Goal: Find specific page/section: Find specific page/section

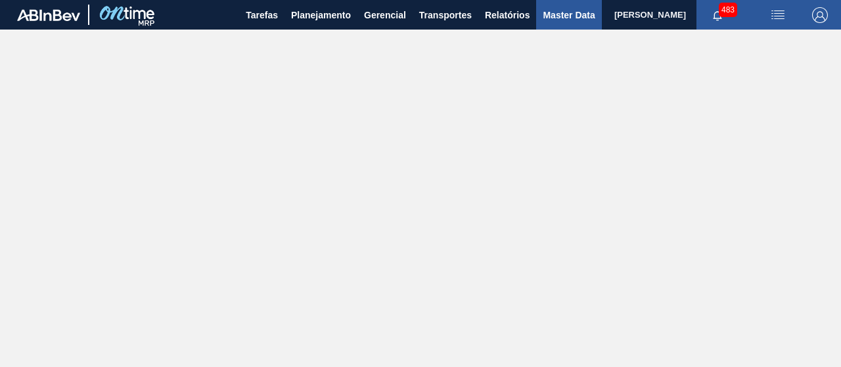
click at [580, 6] on button "Master Data" at bounding box center [568, 15] width 65 height 30
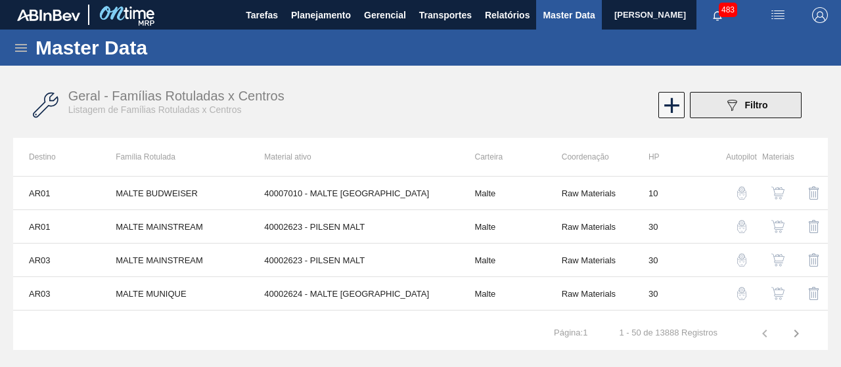
click at [761, 108] on span "Filtro" at bounding box center [756, 105] width 23 height 11
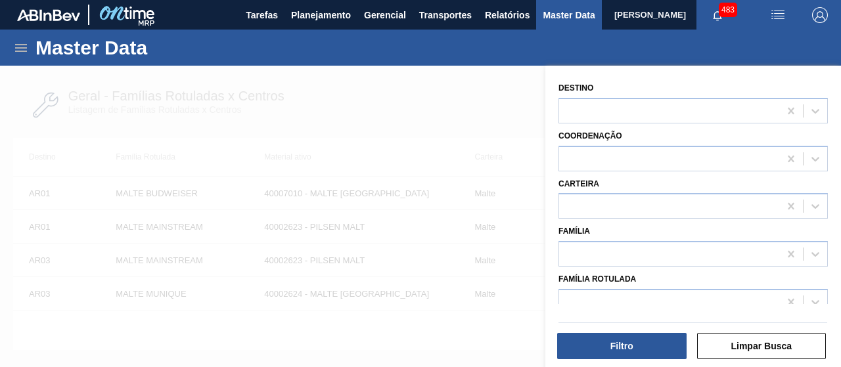
click at [697, 239] on div "Família" at bounding box center [693, 244] width 269 height 45
click at [734, 349] on button "Limpar Busca" at bounding box center [761, 346] width 129 height 26
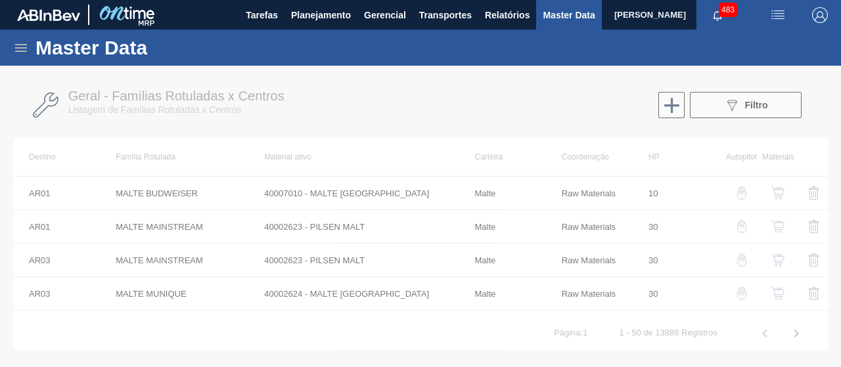
click at [774, 105] on div at bounding box center [420, 217] width 841 height 302
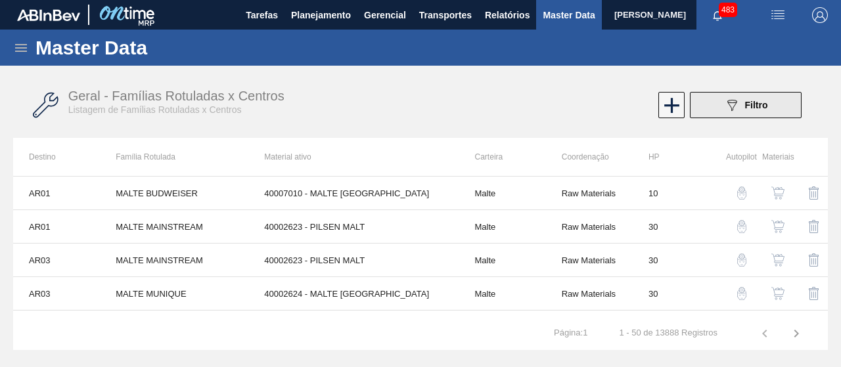
click at [749, 110] on span "Filtro" at bounding box center [756, 105] width 23 height 11
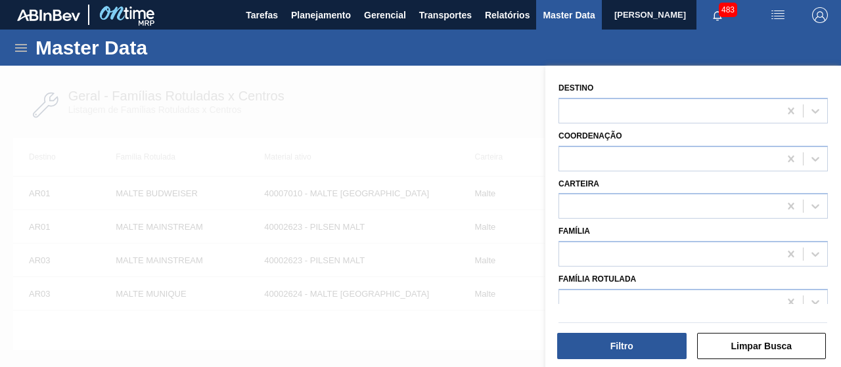
click at [670, 194] on div "Carteira" at bounding box center [693, 197] width 269 height 45
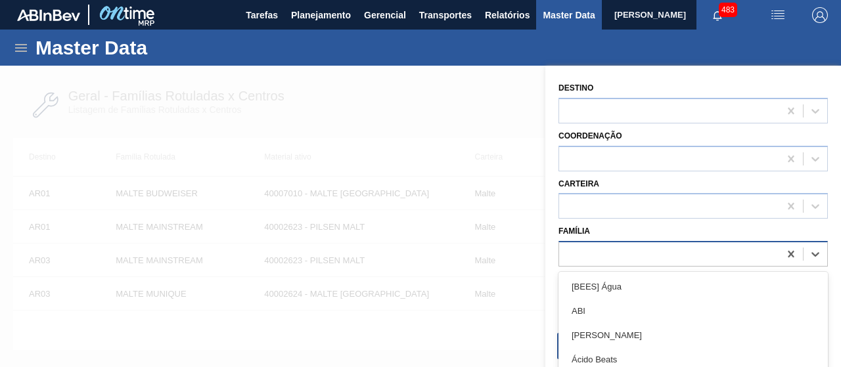
click at [680, 264] on div at bounding box center [669, 254] width 220 height 19
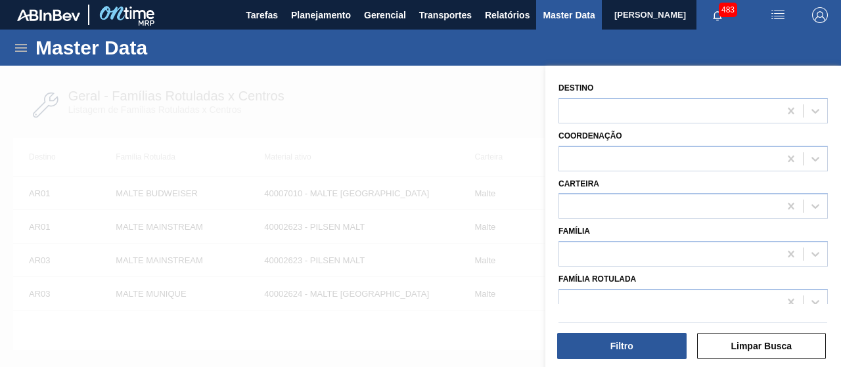
click at [672, 314] on div at bounding box center [692, 321] width 279 height 14
click at [674, 300] on div "Família Rotulada" at bounding box center [693, 292] width 269 height 45
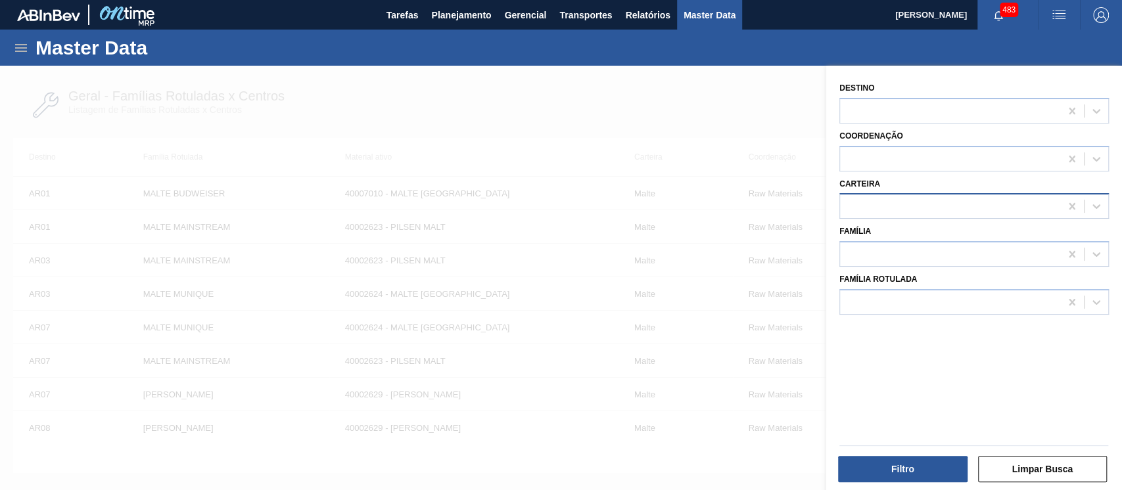
click at [841, 216] on div at bounding box center [950, 206] width 220 height 19
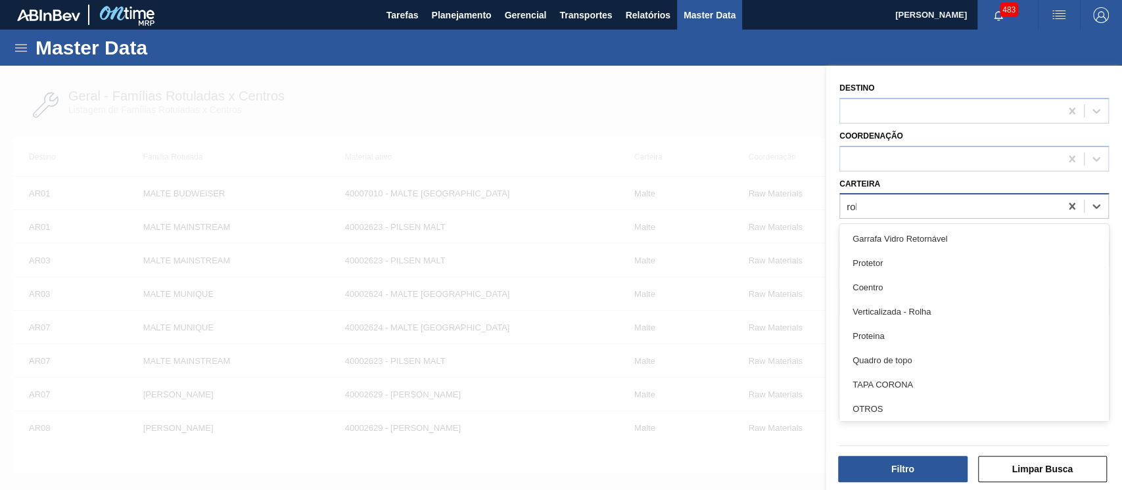
type input "rolh"
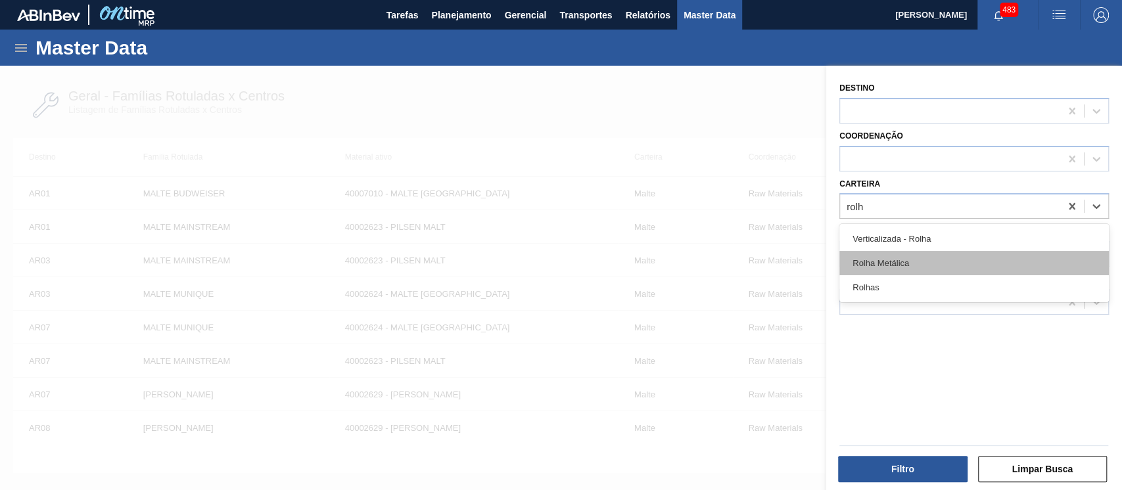
click at [841, 275] on div "Rolha Metálica" at bounding box center [973, 263] width 269 height 24
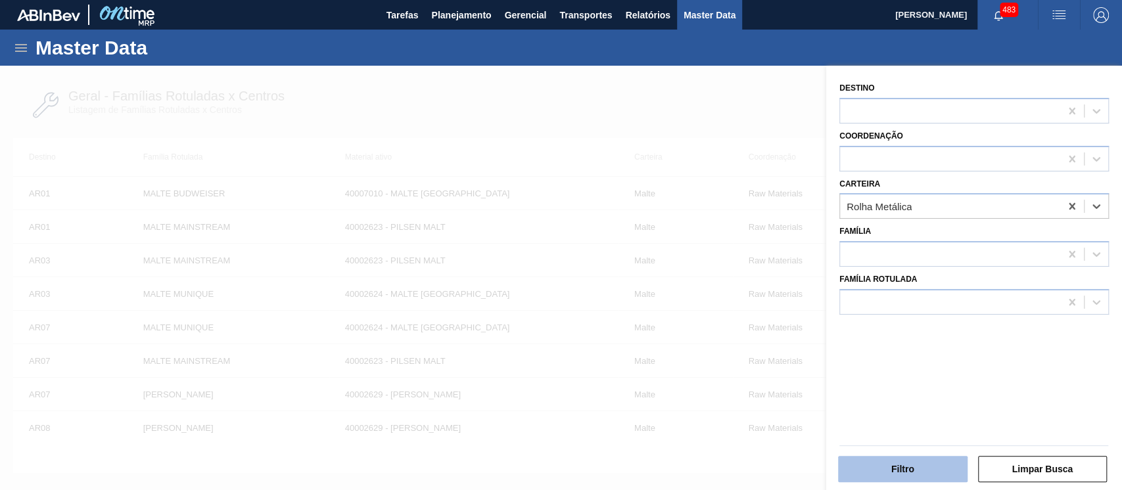
click at [841, 367] on button "Filtro" at bounding box center [902, 469] width 129 height 26
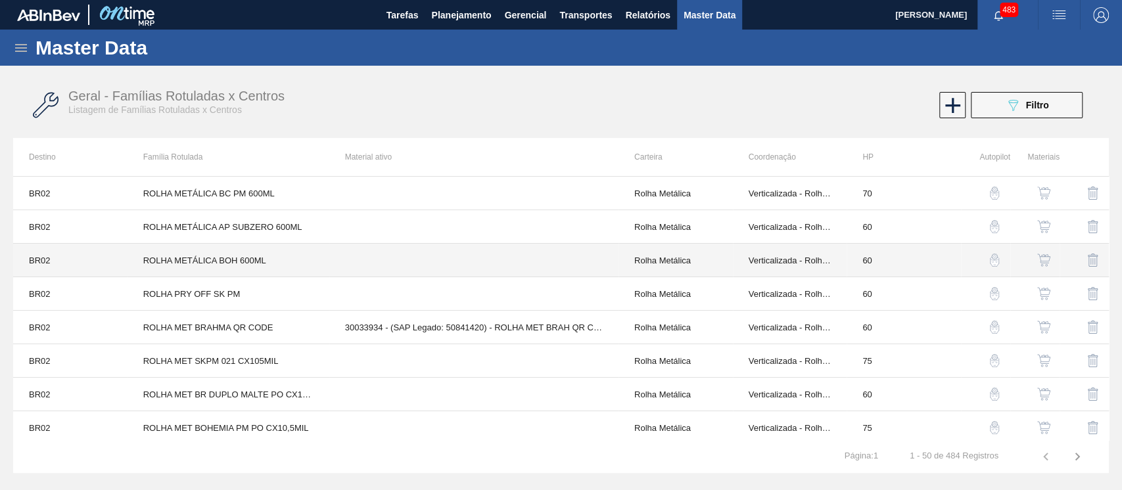
drag, startPoint x: 532, startPoint y: 260, endPoint x: 460, endPoint y: 89, distance: 185.9
click at [478, 89] on div "Geral - Famílias Rotuladas x Centros Listagem de Famílias Rotuladas x Centros" at bounding box center [325, 102] width 515 height 27
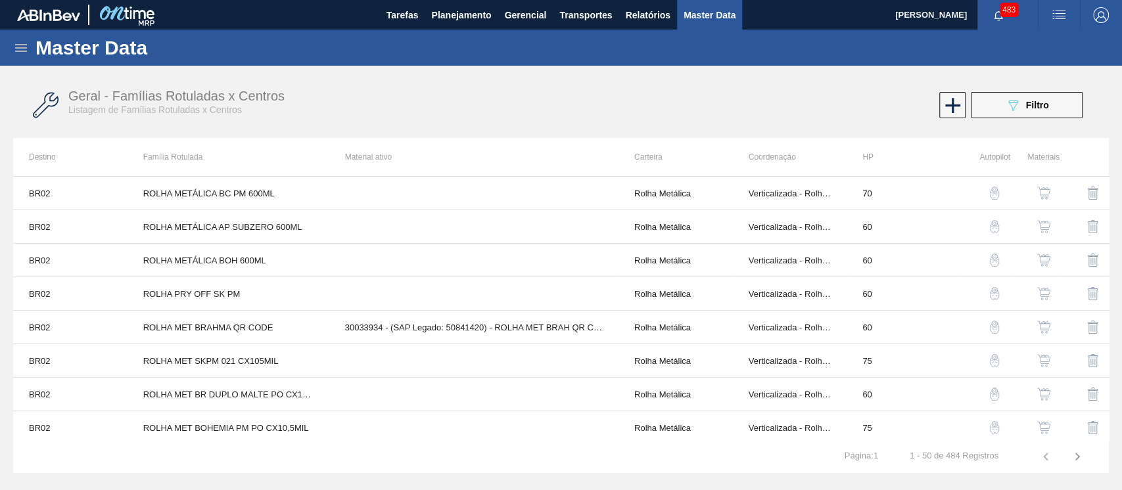
click at [28, 53] on icon at bounding box center [21, 48] width 16 height 16
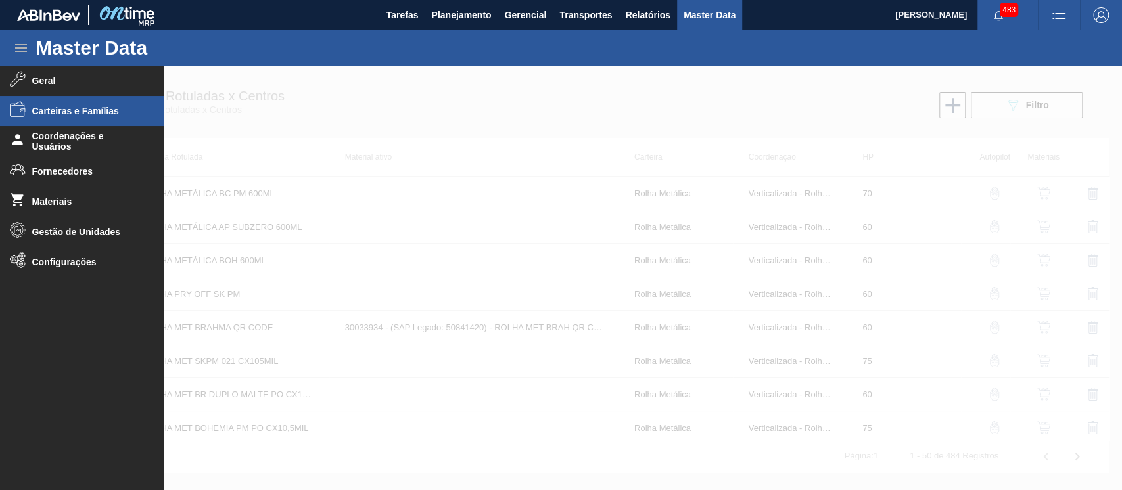
click at [61, 108] on span "Carteiras e Famílias" at bounding box center [86, 111] width 108 height 11
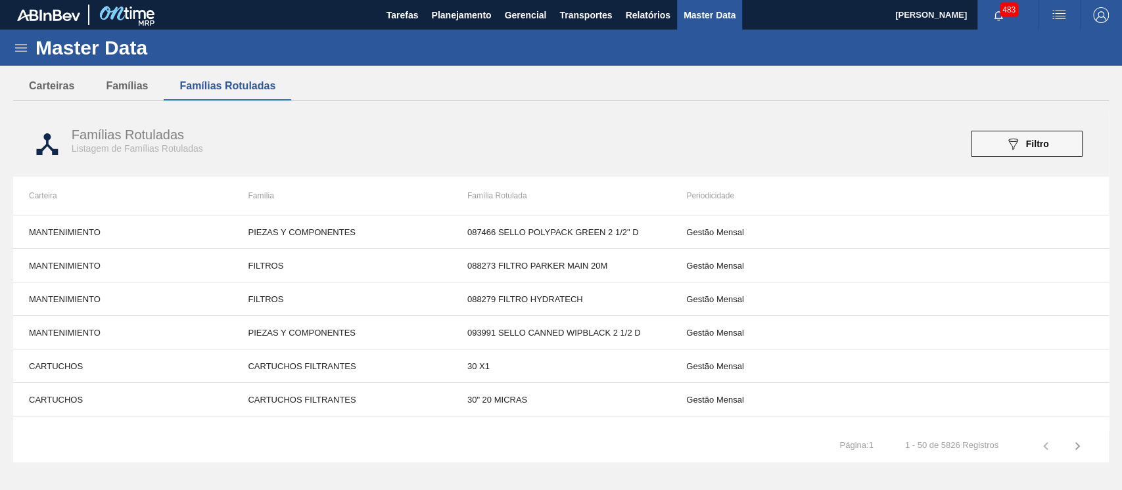
click at [841, 138] on div "089F7B8B-B2A5-4AFE-B5C0-19BA573D28AC Filtro" at bounding box center [832, 144] width 514 height 26
click at [841, 134] on button "089F7B8B-B2A5-4AFE-B5C0-19BA573D28AC Filtro" at bounding box center [1027, 144] width 112 height 26
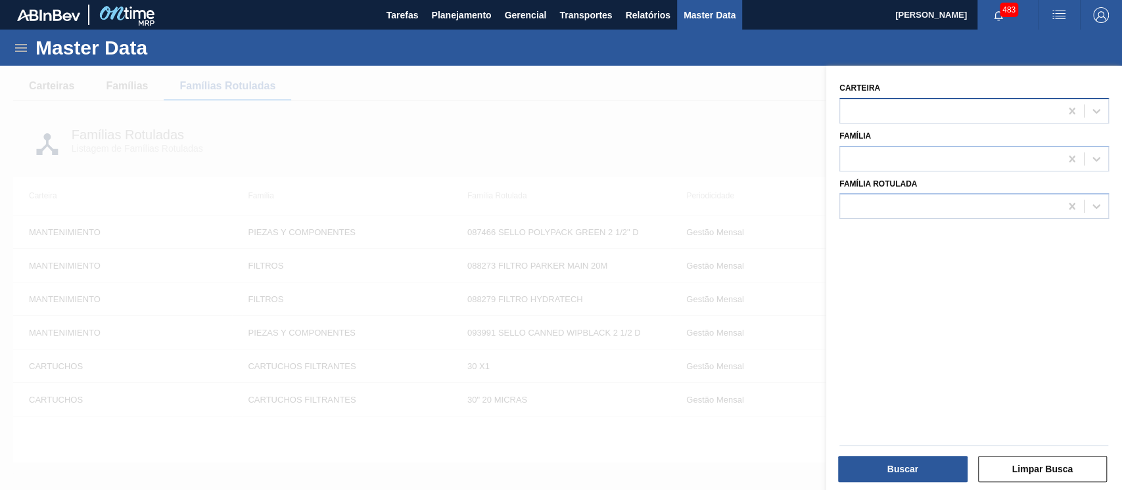
click at [841, 108] on div at bounding box center [950, 110] width 220 height 19
type input "rol"
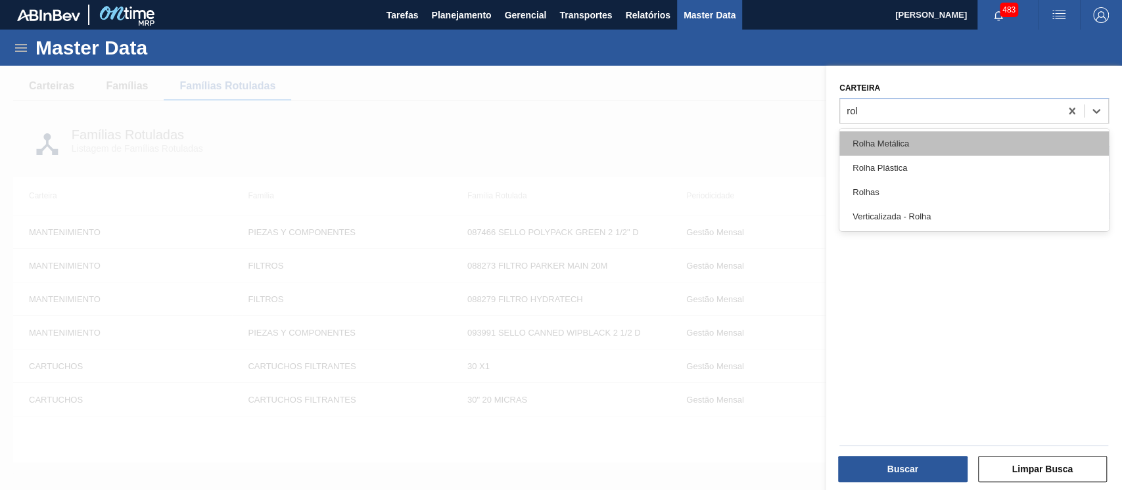
click at [841, 147] on div "Rolha Metálica" at bounding box center [973, 143] width 269 height 24
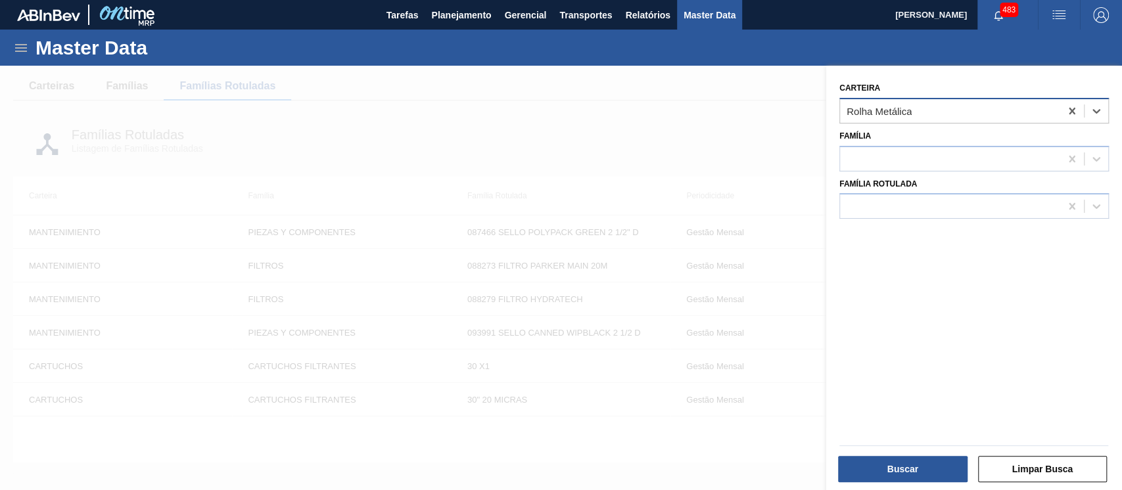
click at [841, 118] on div "Rolha Metálica" at bounding box center [950, 110] width 220 height 19
click at [841, 367] on div "Carteira Rolha Metálica Família Família Rotulada" at bounding box center [974, 280] width 296 height 428
click at [841, 367] on div "Buscar" at bounding box center [904, 469] width 140 height 29
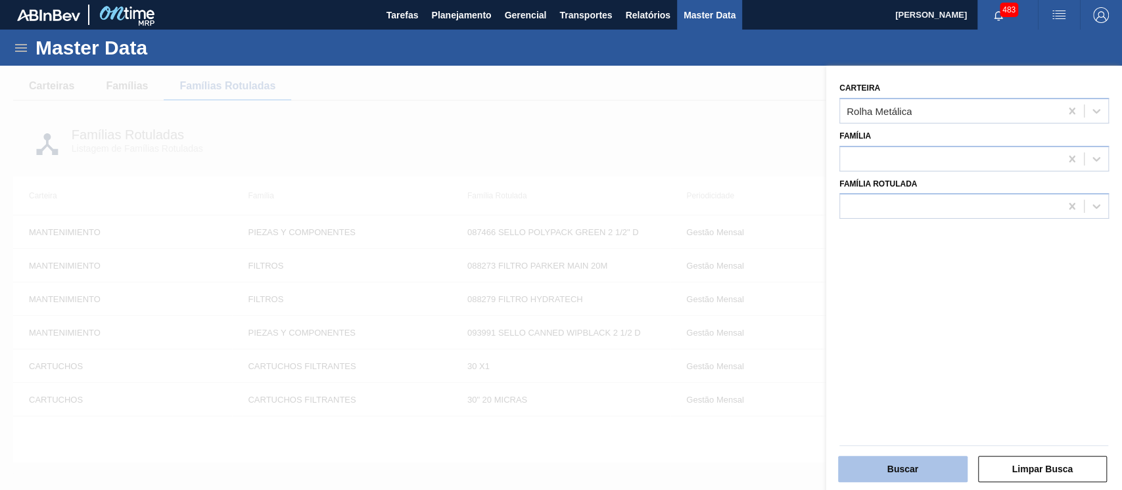
click at [841, 367] on button "Buscar" at bounding box center [902, 469] width 129 height 26
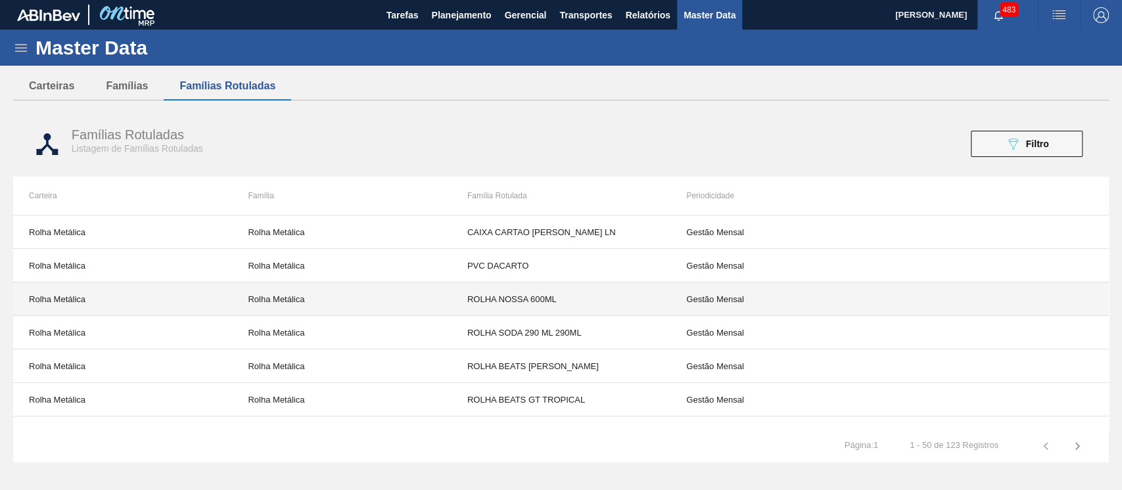
drag, startPoint x: 599, startPoint y: 283, endPoint x: 538, endPoint y: 143, distance: 153.4
click at [538, 143] on div "Famílias Rotuladas Listagem de Famílias Rotuladas" at bounding box center [329, 141] width 514 height 27
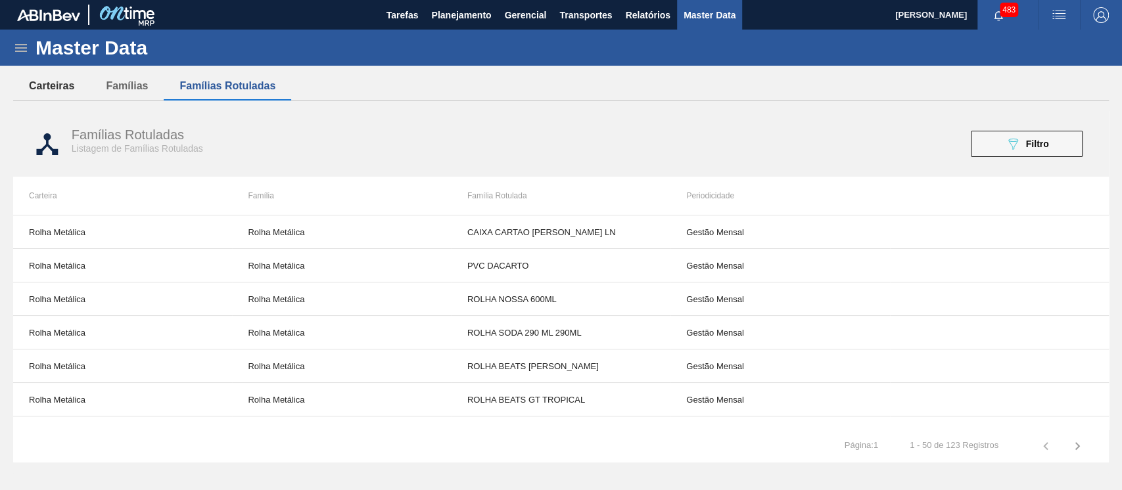
click at [48, 89] on button "Carteiras" at bounding box center [51, 86] width 77 height 28
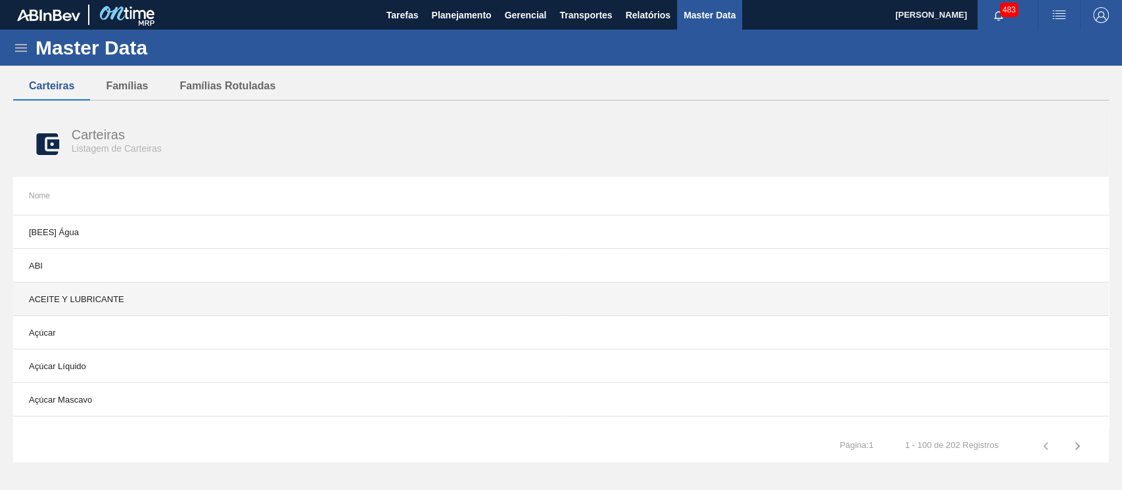
click at [438, 287] on td "ACEITE Y LUBRICANTE" at bounding box center [287, 300] width 548 height 34
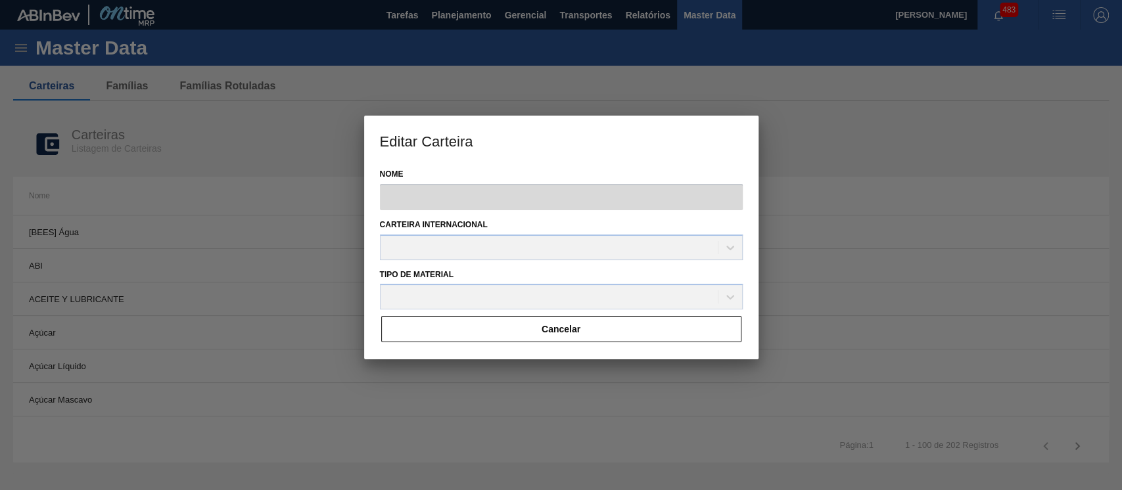
type input "ACEITE Y LUBRICANTE"
drag, startPoint x: 284, startPoint y: 176, endPoint x: 201, endPoint y: 98, distance: 113.5
click at [281, 170] on div at bounding box center [561, 245] width 1122 height 490
drag, startPoint x: 203, startPoint y: 170, endPoint x: 128, endPoint y: 86, distance: 112.2
click at [201, 166] on div at bounding box center [561, 245] width 1122 height 490
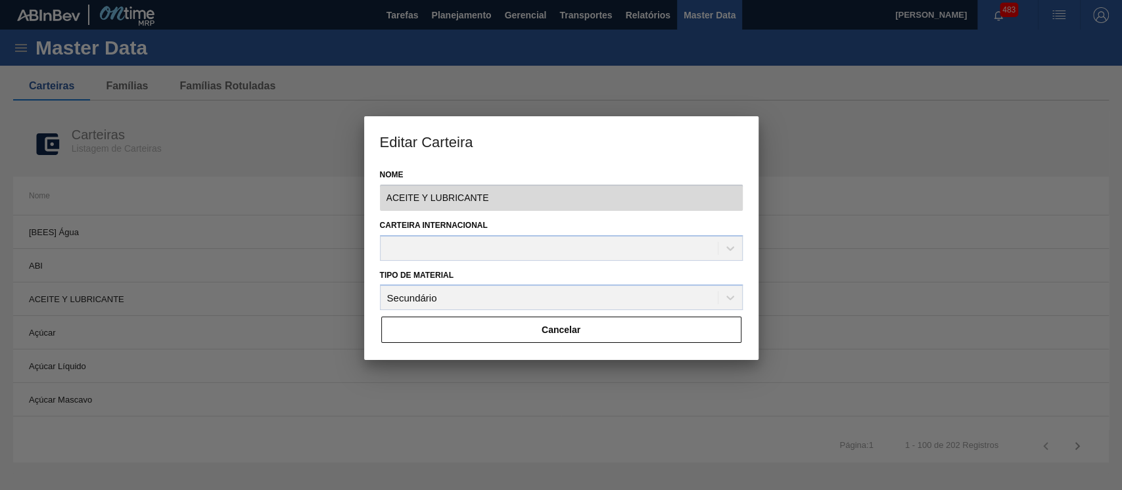
click at [110, 75] on div at bounding box center [561, 245] width 1122 height 490
drag, startPoint x: 128, startPoint y: 90, endPoint x: 524, endPoint y: 297, distance: 447.2
click at [137, 93] on div at bounding box center [561, 245] width 1122 height 490
drag, startPoint x: 647, startPoint y: 357, endPoint x: 625, endPoint y: 339, distance: 28.0
click at [646, 344] on div "Cancelar" at bounding box center [561, 330] width 363 height 29
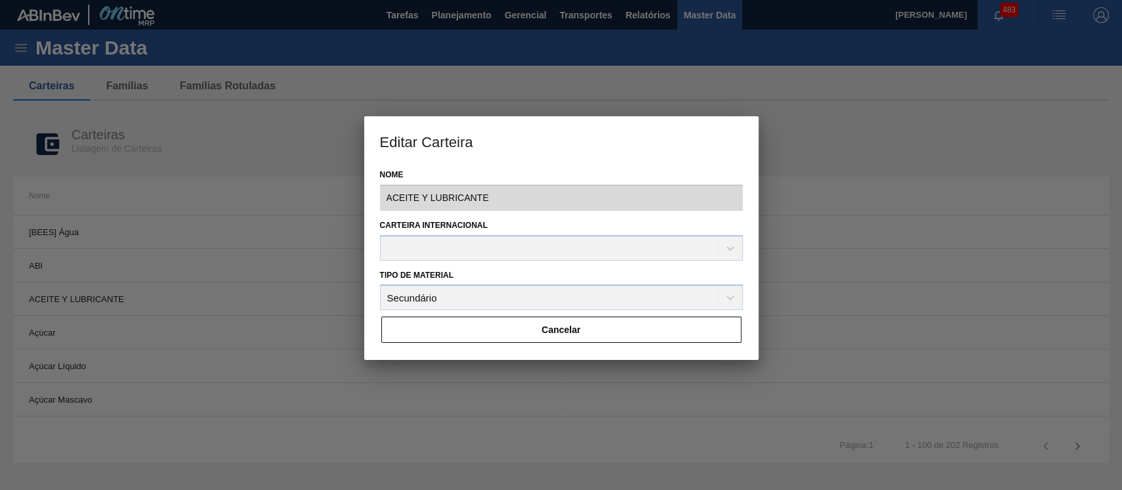
drag, startPoint x: 521, startPoint y: 347, endPoint x: 350, endPoint y: 222, distance: 211.7
click at [520, 343] on button "Cancelar" at bounding box center [561, 330] width 360 height 26
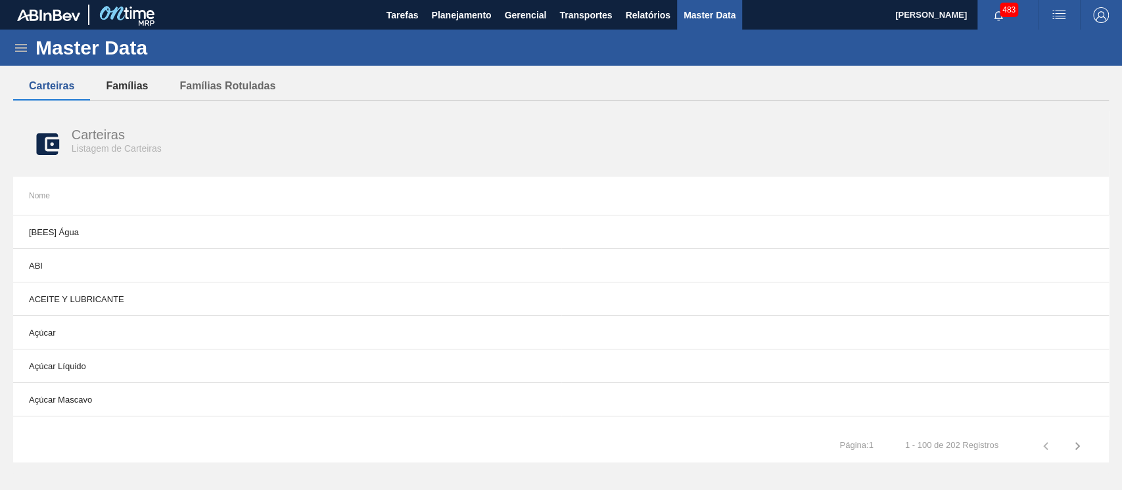
click at [117, 88] on button "Famílias" at bounding box center [127, 86] width 74 height 28
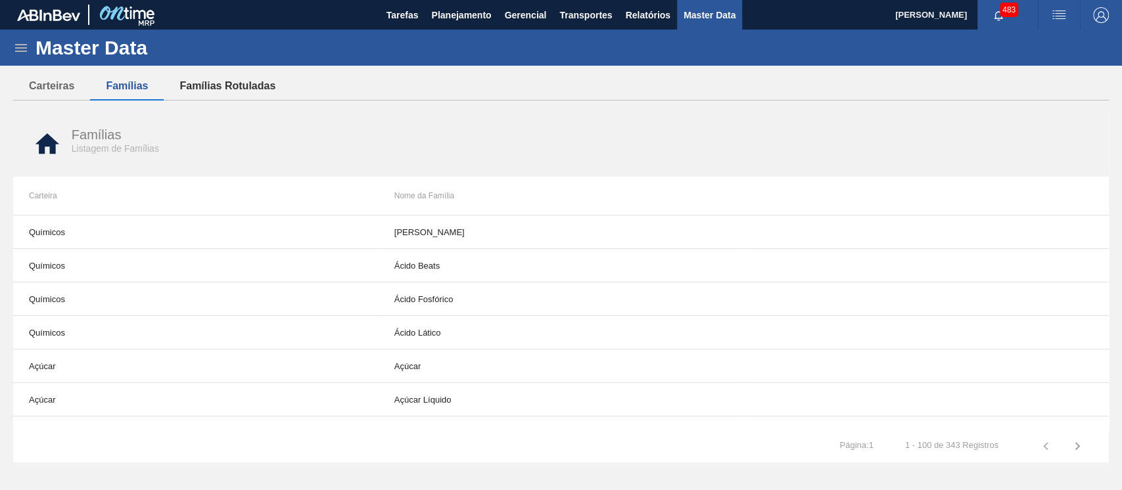
click at [210, 87] on button "Famílias Rotuladas" at bounding box center [228, 86] width 128 height 28
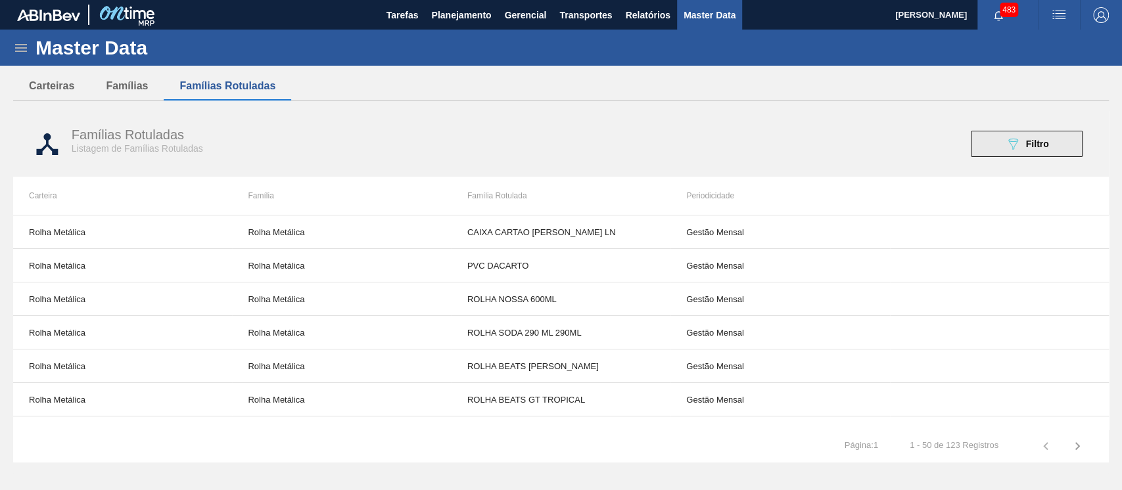
click at [841, 139] on span "Filtro" at bounding box center [1037, 144] width 23 height 11
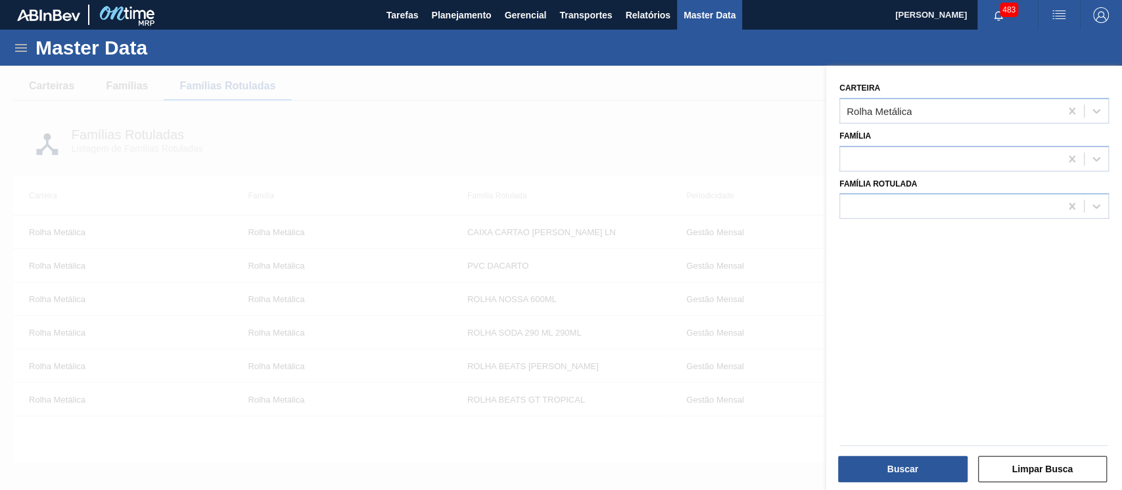
drag, startPoint x: 1041, startPoint y: 139, endPoint x: 448, endPoint y: 114, distance: 594.1
click at [421, 114] on div at bounding box center [561, 311] width 1122 height 490
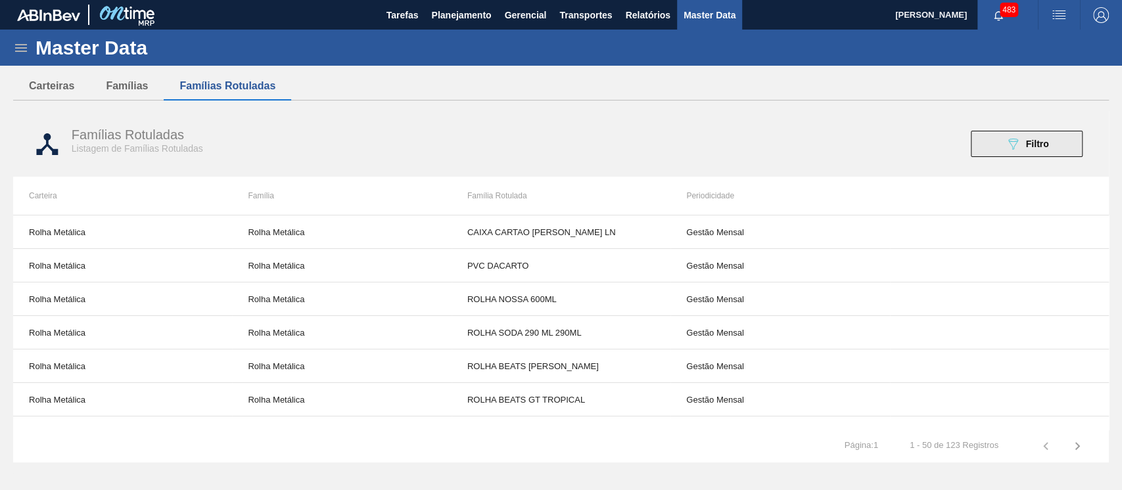
click at [841, 134] on button "089F7B8B-B2A5-4AFE-B5C0-19BA573D28AC Filtro" at bounding box center [1027, 144] width 112 height 26
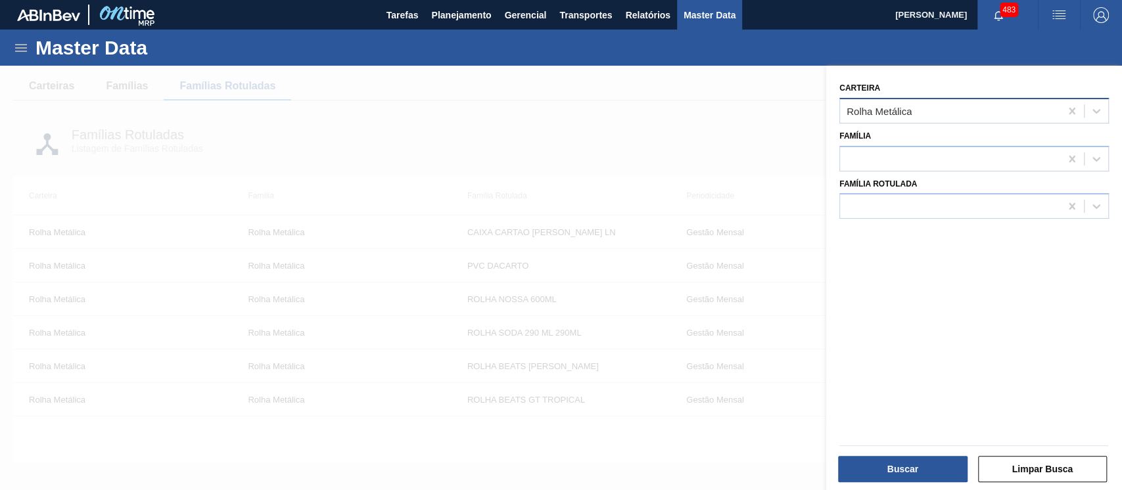
click at [841, 112] on div "Rolha Metálica" at bounding box center [950, 110] width 220 height 19
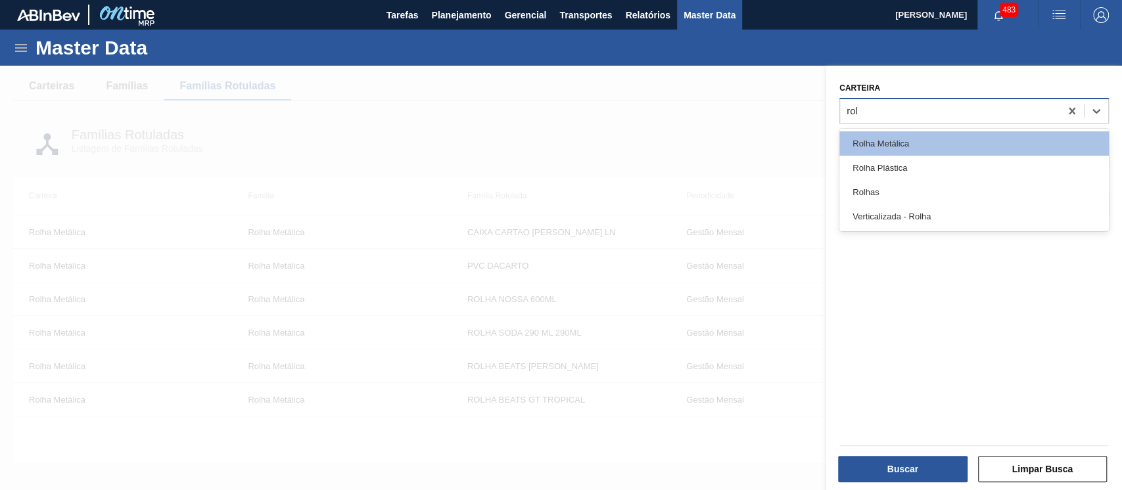
type input "rol"
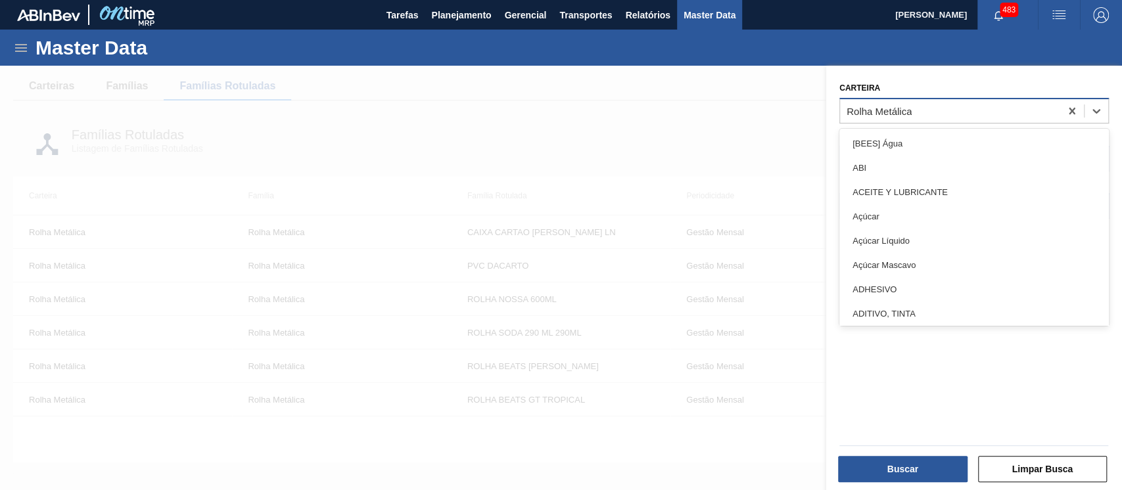
click at [841, 108] on div "Rolha Metálica" at bounding box center [950, 110] width 220 height 19
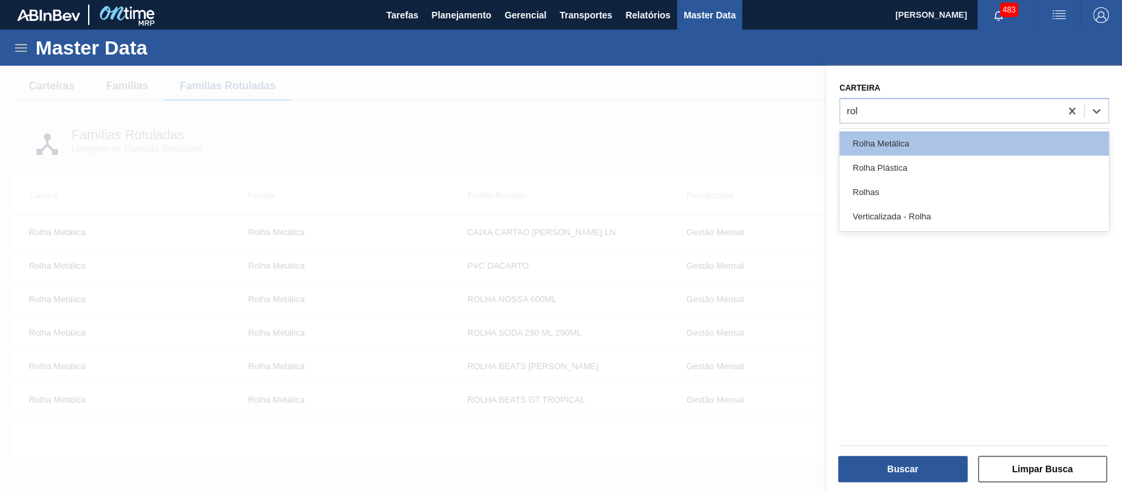
type input "rol"
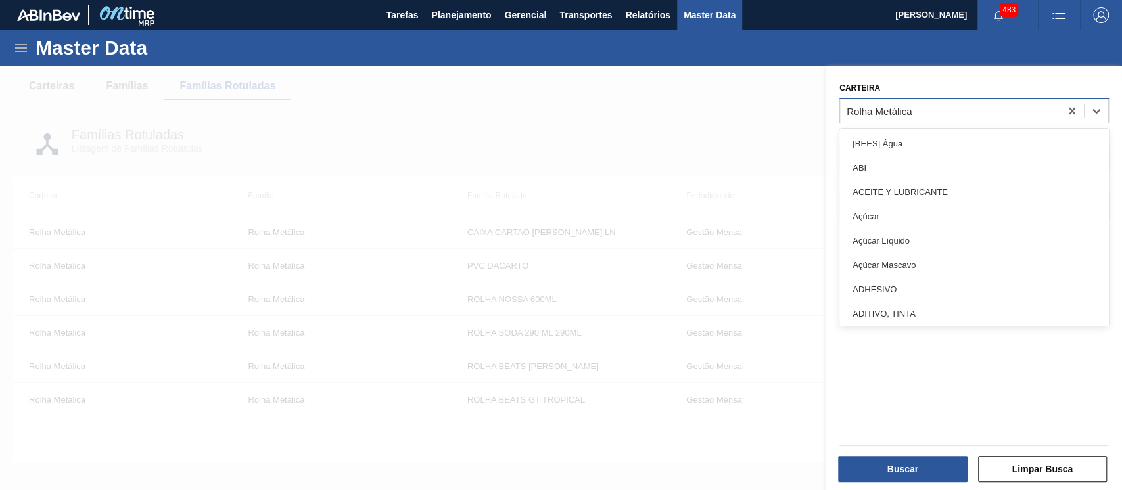
click at [841, 113] on div "Rolha Metálica" at bounding box center [950, 110] width 220 height 19
